Goal: Task Accomplishment & Management: Use online tool/utility

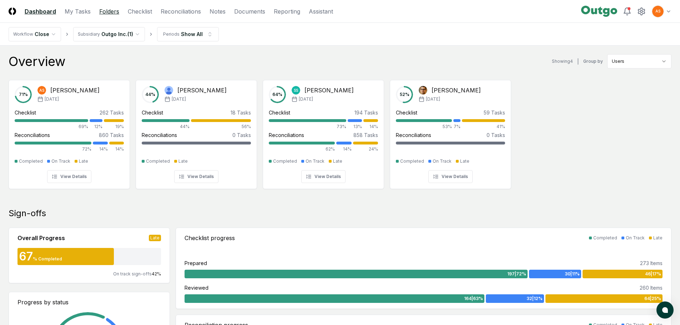
click at [102, 13] on link "Folders" at bounding box center [109, 11] width 20 height 9
click at [106, 11] on link "Folders" at bounding box center [109, 11] width 20 height 9
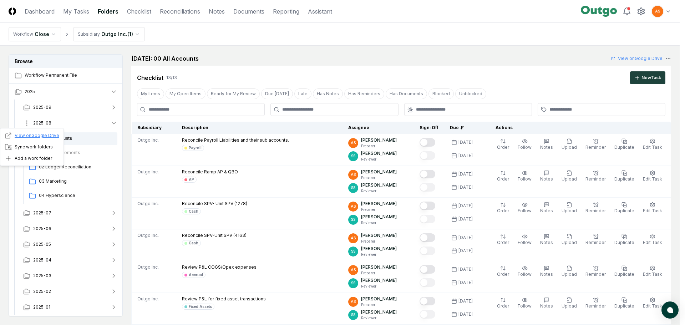
click at [32, 136] on link "View on Google Drive" at bounding box center [32, 135] width 55 height 7
drag, startPoint x: 487, startPoint y: 83, endPoint x: 483, endPoint y: 83, distance: 3.6
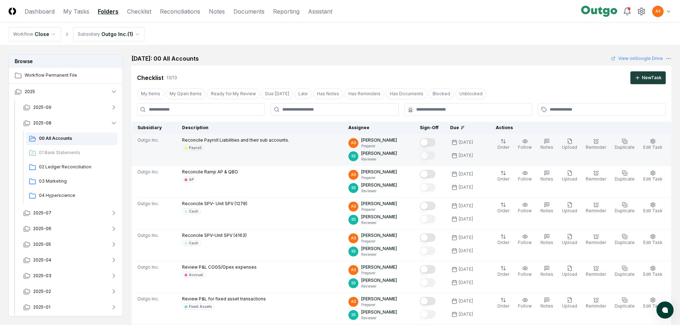
click at [432, 145] on button "Mark complete" at bounding box center [428, 142] width 16 height 9
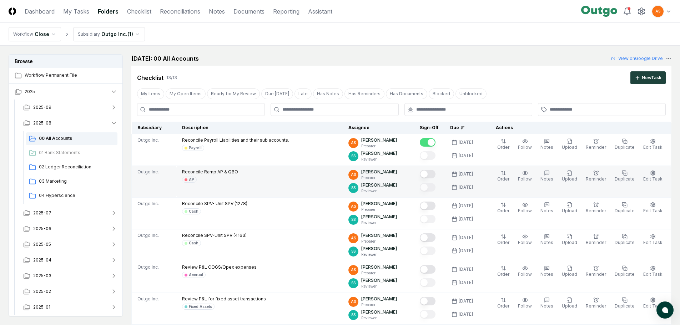
click at [435, 176] on button "Mark complete" at bounding box center [428, 174] width 16 height 9
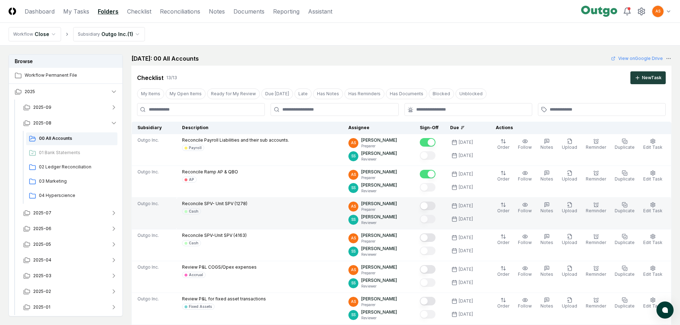
click at [431, 209] on button "Mark complete" at bounding box center [428, 206] width 16 height 9
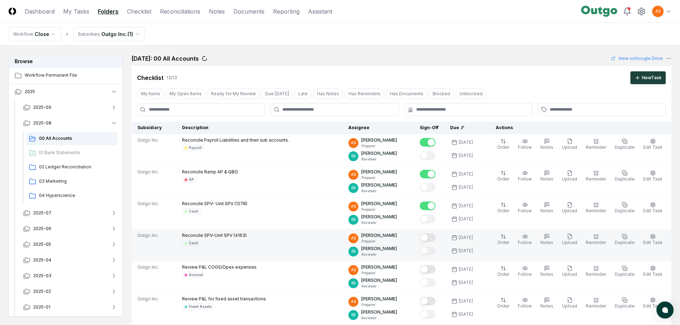
click at [435, 237] on button "Mark complete" at bounding box center [428, 237] width 16 height 9
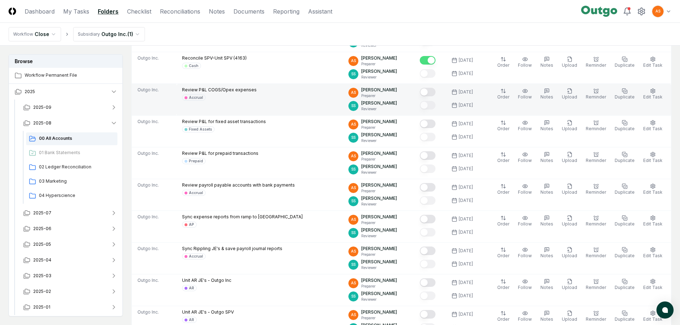
scroll to position [178, 0]
click at [435, 95] on button "Mark complete" at bounding box center [428, 91] width 16 height 9
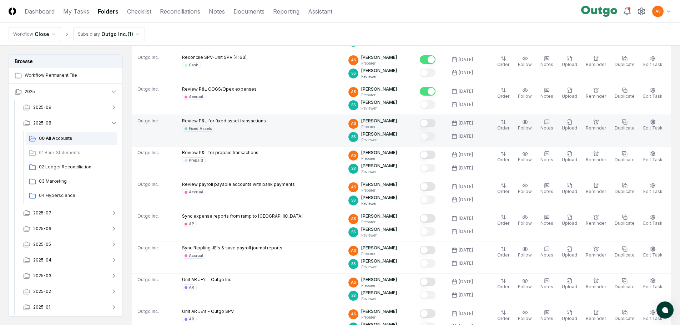
click at [435, 126] on button "Mark complete" at bounding box center [428, 123] width 16 height 9
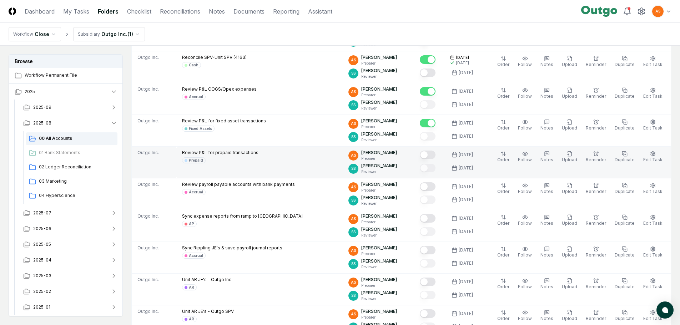
click at [435, 154] on button "Mark complete" at bounding box center [428, 155] width 16 height 9
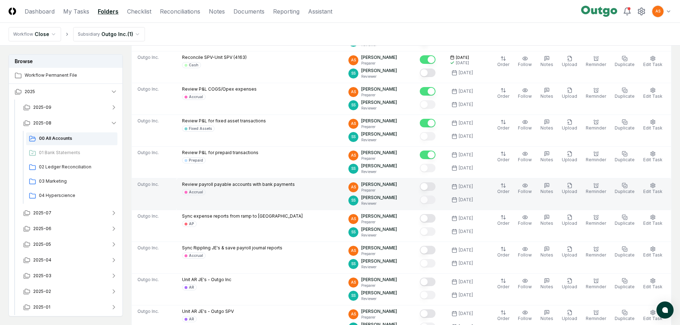
click at [435, 191] on div at bounding box center [428, 187] width 16 height 10
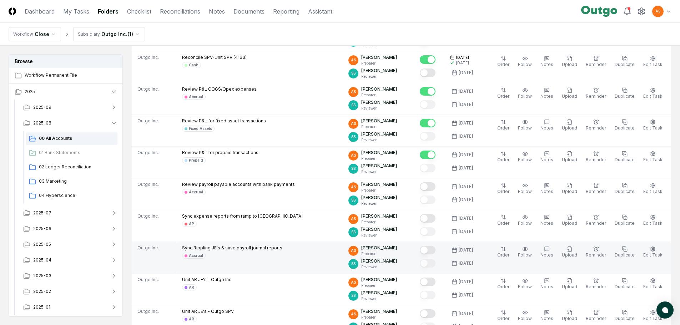
drag, startPoint x: 435, startPoint y: 217, endPoint x: 434, endPoint y: 246, distance: 29.6
click at [435, 217] on button "Mark complete" at bounding box center [428, 218] width 16 height 9
drag, startPoint x: 434, startPoint y: 248, endPoint x: 435, endPoint y: 267, distance: 18.2
click at [434, 249] on button "Mark complete" at bounding box center [428, 250] width 16 height 9
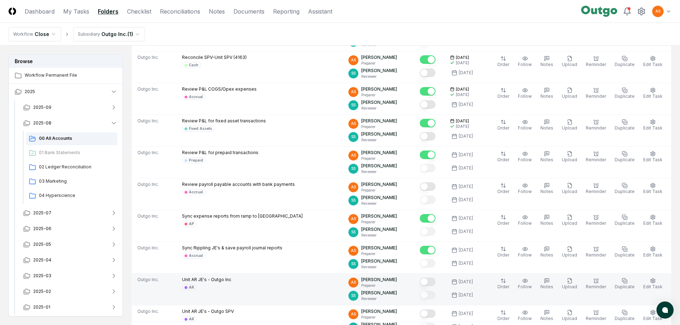
click at [434, 281] on button "Mark complete" at bounding box center [428, 282] width 16 height 9
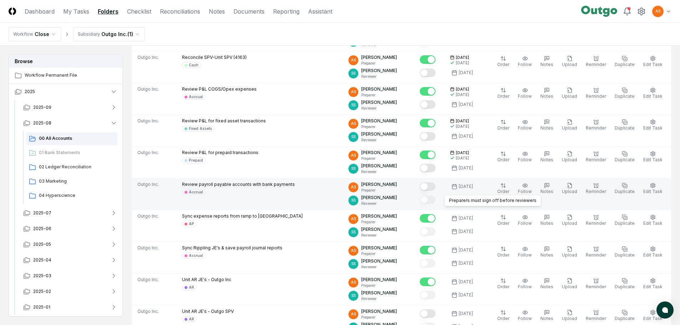
click at [435, 191] on div at bounding box center [428, 187] width 16 height 10
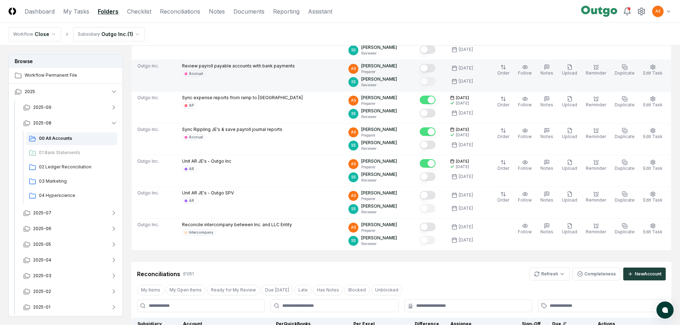
click at [435, 70] on div at bounding box center [428, 69] width 16 height 10
click at [431, 65] on button "Mark complete" at bounding box center [428, 68] width 16 height 9
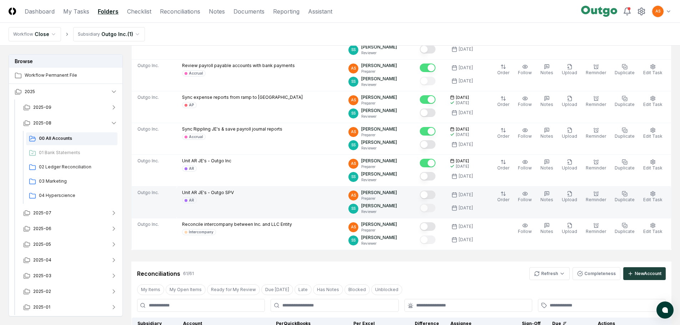
click at [435, 195] on button "Mark complete" at bounding box center [428, 195] width 16 height 9
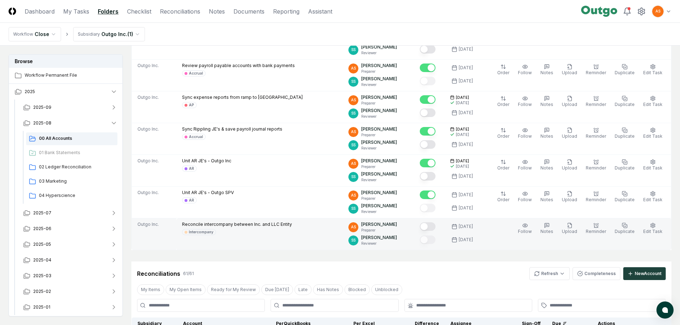
click at [432, 228] on button "Mark complete" at bounding box center [428, 226] width 16 height 9
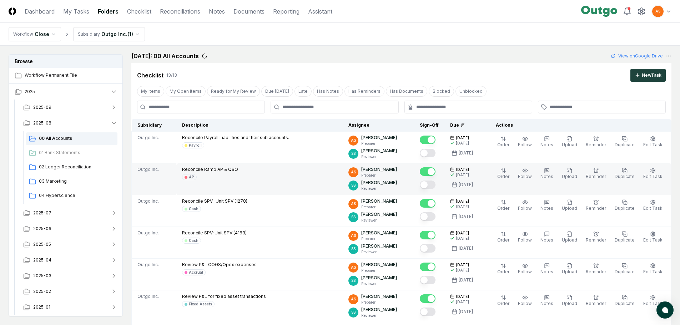
scroll to position [0, 0]
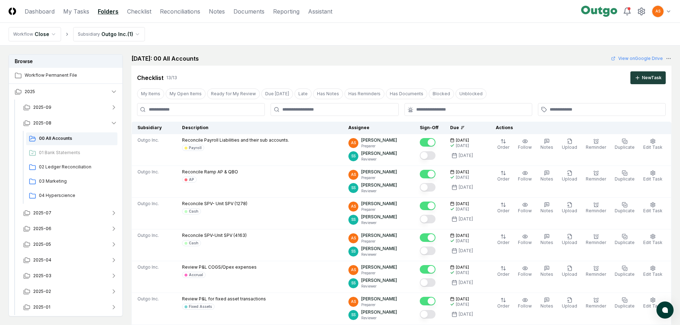
click at [232, 80] on div "Checklist 13 / 13 New Task" at bounding box center [401, 77] width 528 height 13
